Goal: Information Seeking & Learning: Learn about a topic

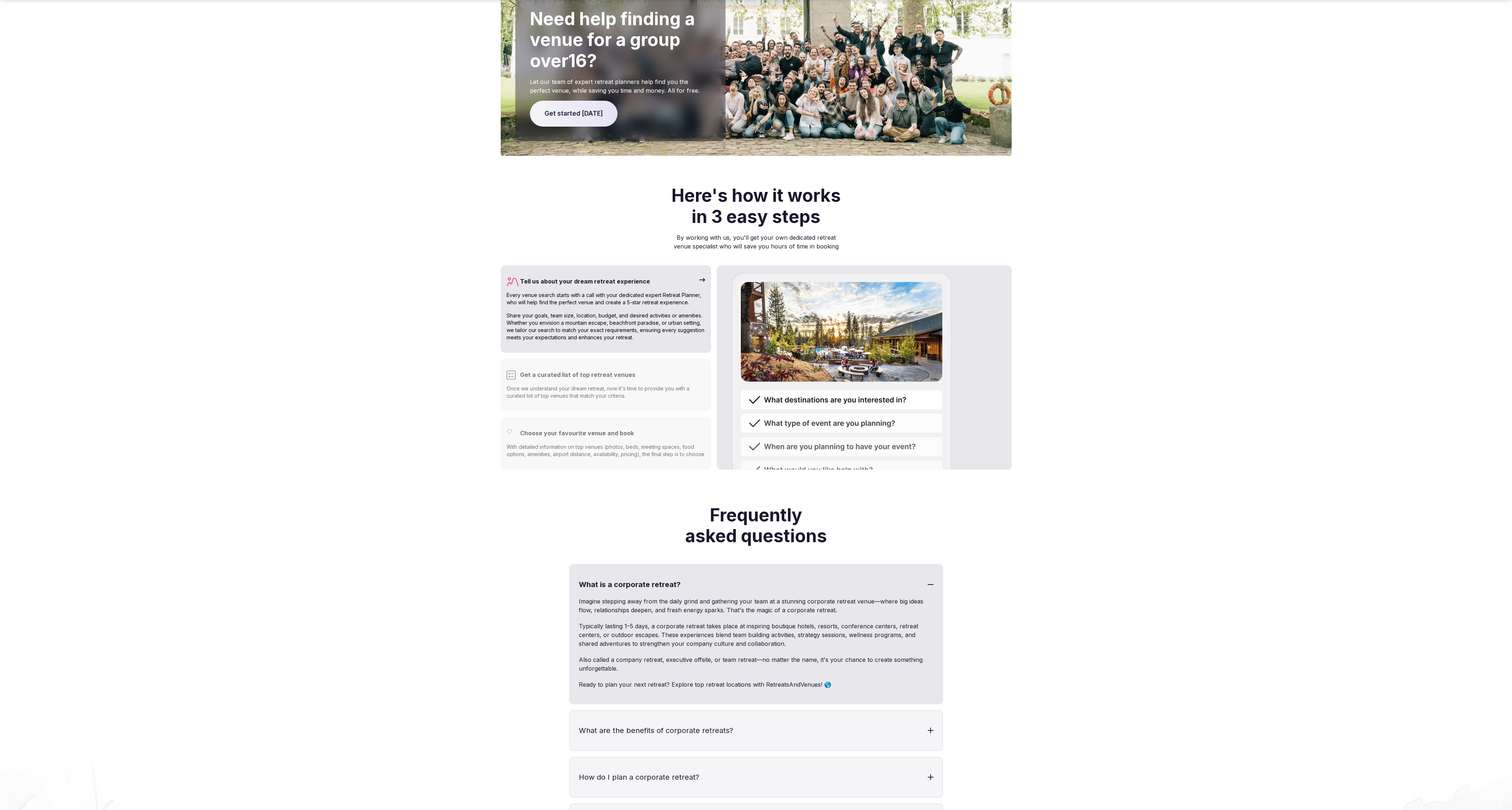
scroll to position [2546, 0]
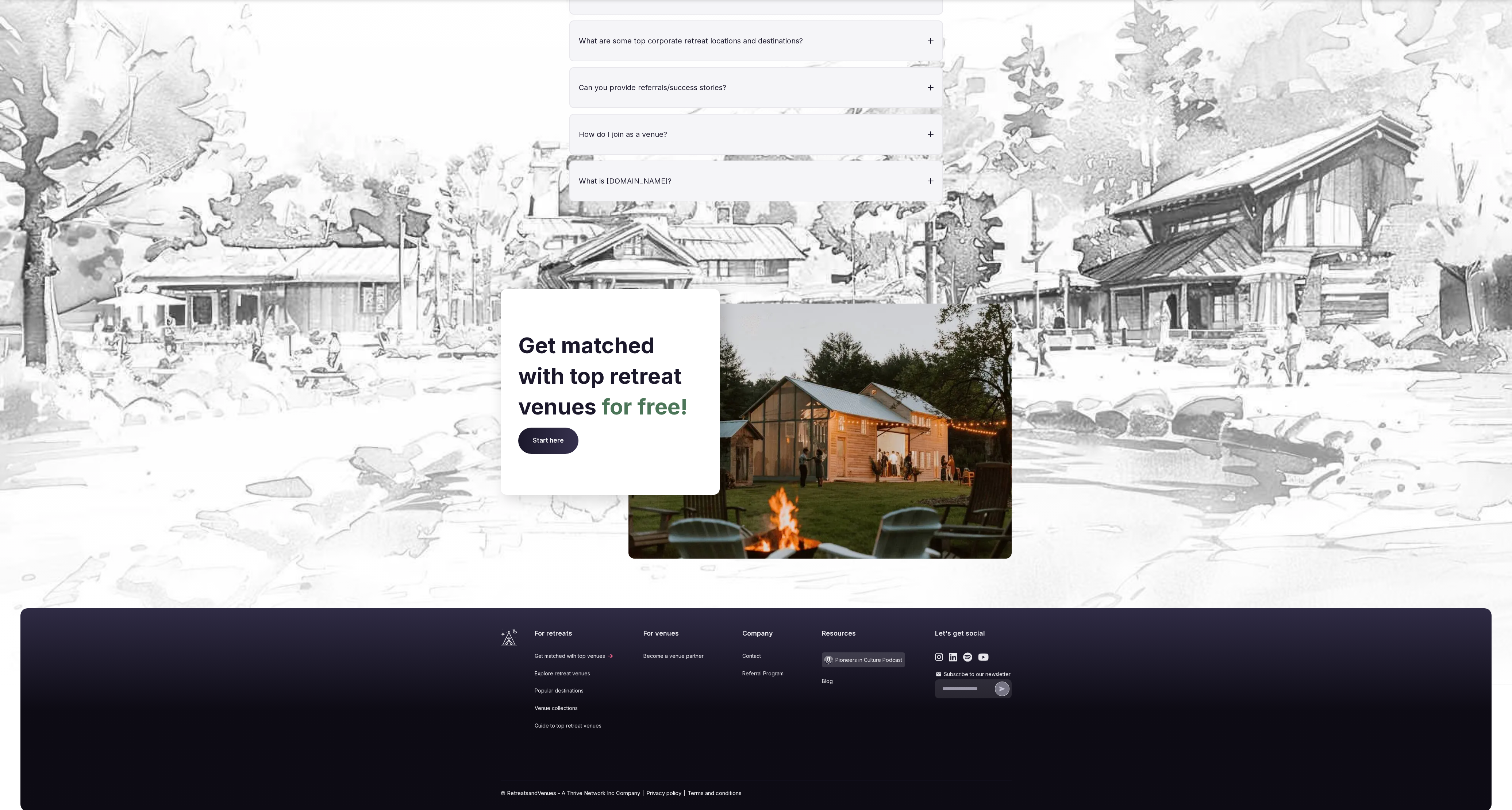
click at [816, 662] on div "For retreats Get matched with top venues Explore retreat venues Popular destina…" at bounding box center [773, 684] width 477 height 110
click at [822, 664] on div "Resources Pioneers in Culture Podcast Blog" at bounding box center [863, 684] width 83 height 110
click at [825, 678] on link "Blog" at bounding box center [863, 681] width 83 height 7
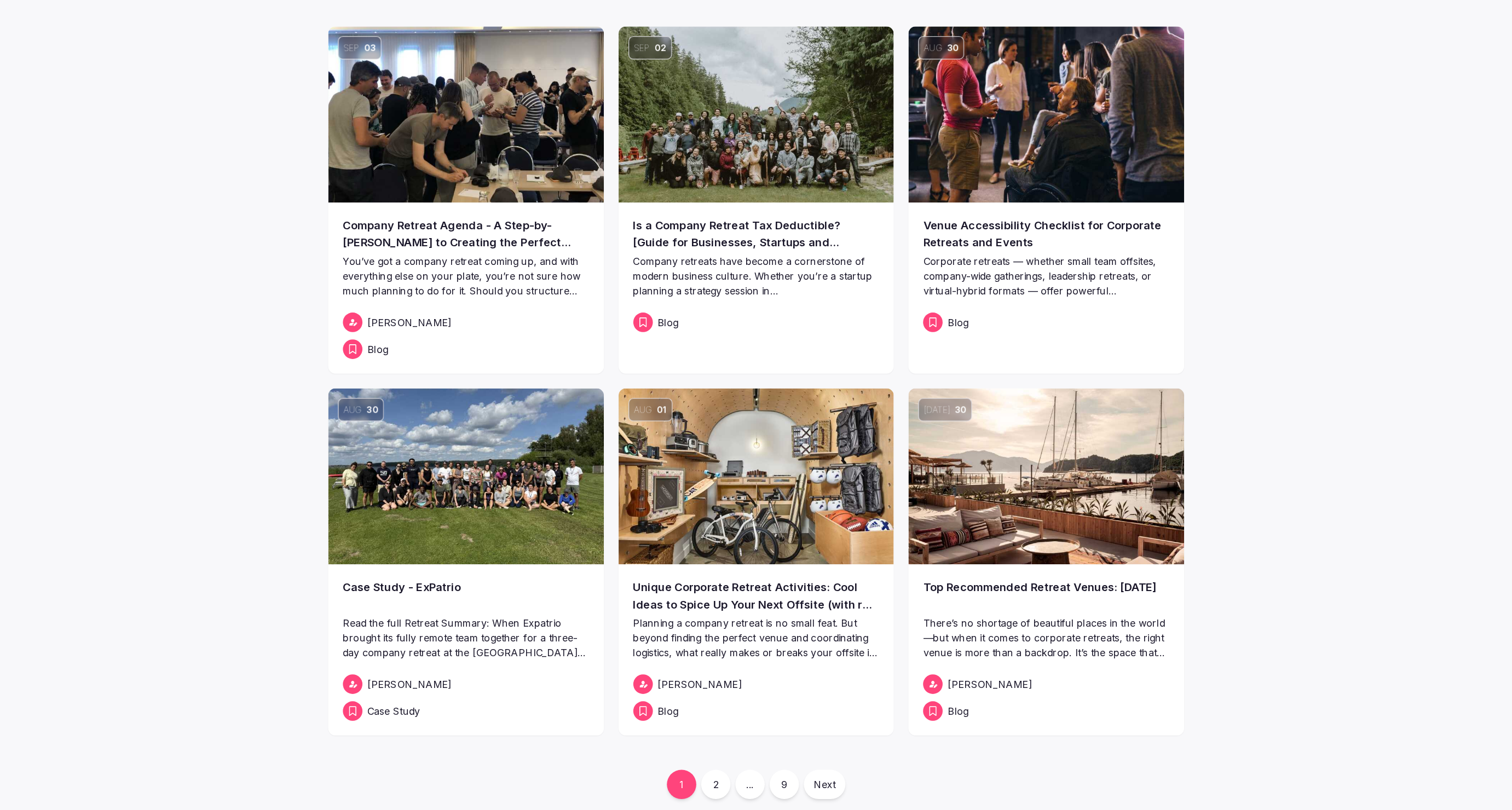
click at [720, 758] on link "2" at bounding box center [720, 755] width 26 height 26
click at [1035, 546] on img at bounding box center [1015, 479] width 247 height 158
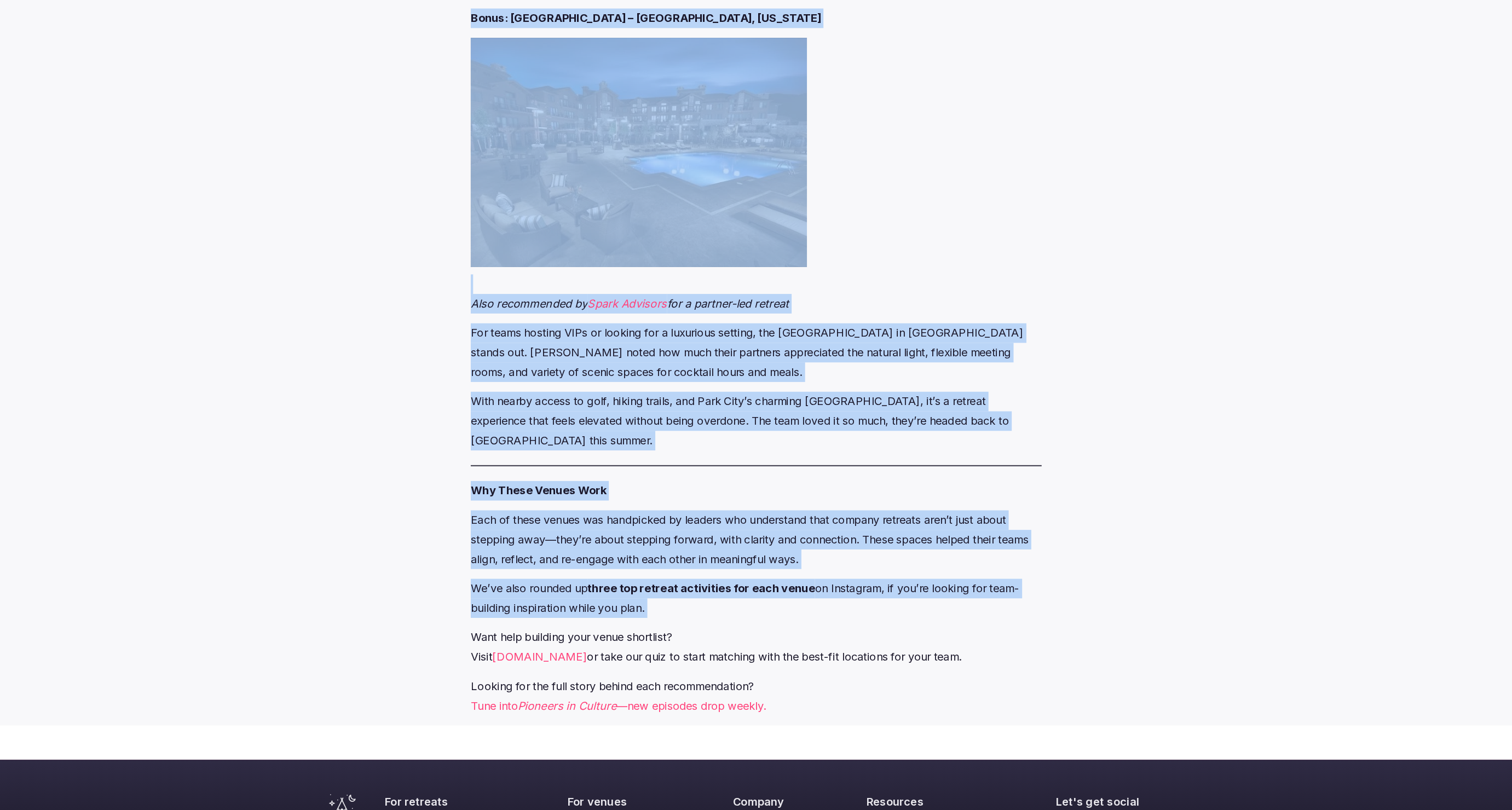
scroll to position [2964, 0]
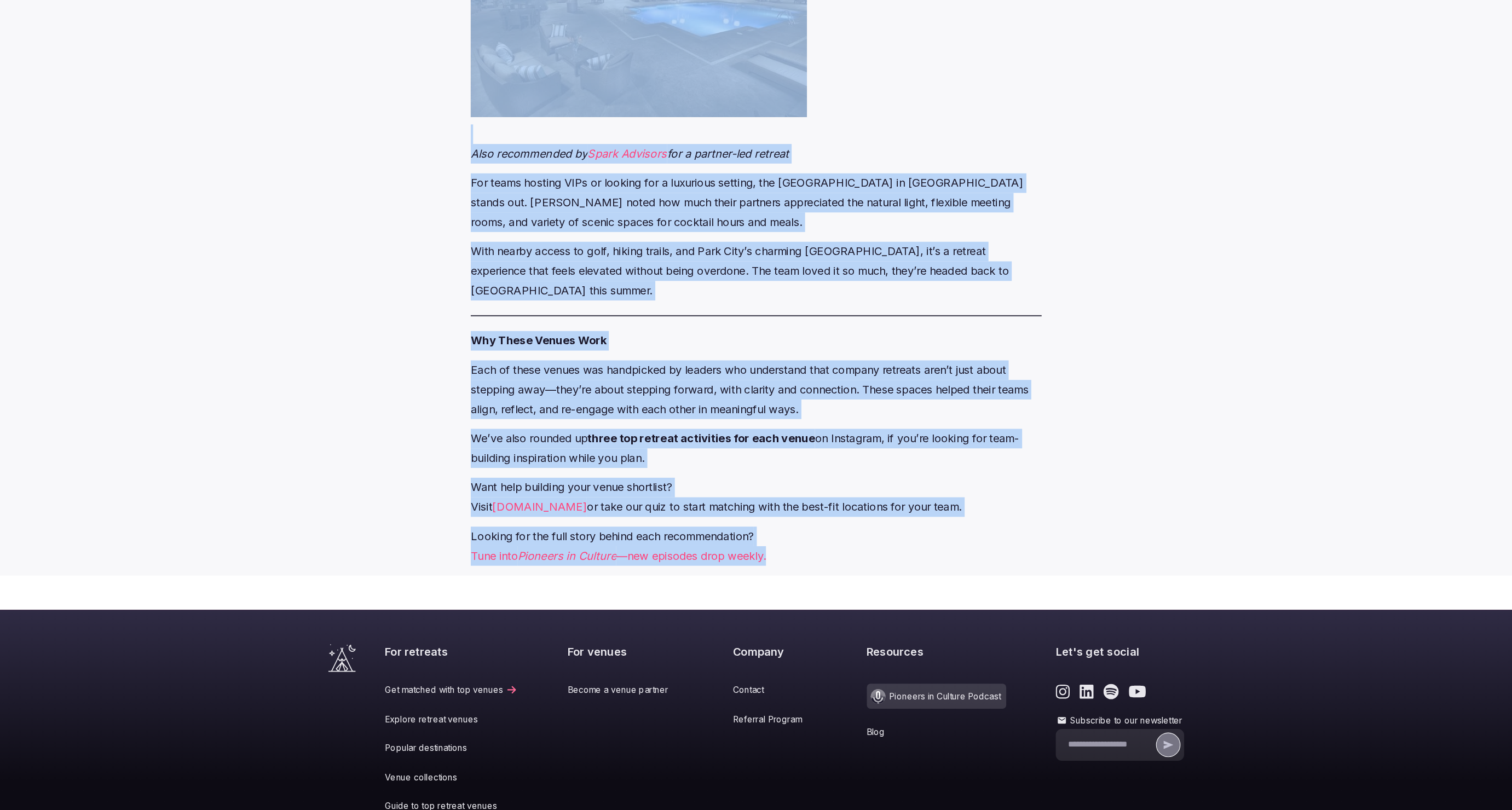
drag, startPoint x: 498, startPoint y: 579, endPoint x: 820, endPoint y: 623, distance: 325.0
copy div "There’s no shortage of beautiful places in the world—but when it comes to corpo…"
